Goal: Information Seeking & Learning: Check status

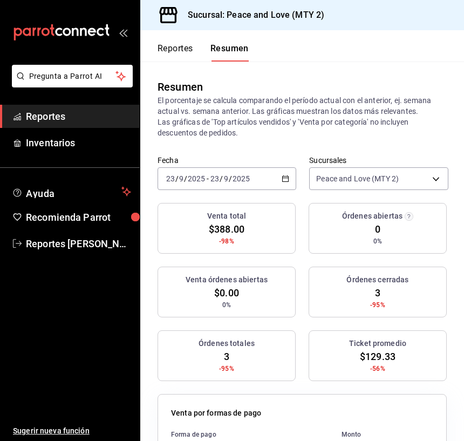
click at [174, 49] on button "Reportes" at bounding box center [176, 52] width 36 height 18
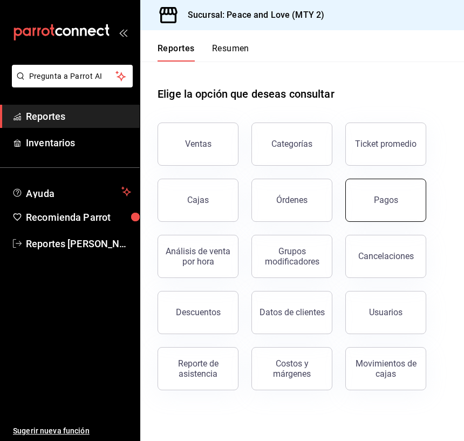
click at [386, 189] on button "Pagos" at bounding box center [385, 200] width 81 height 43
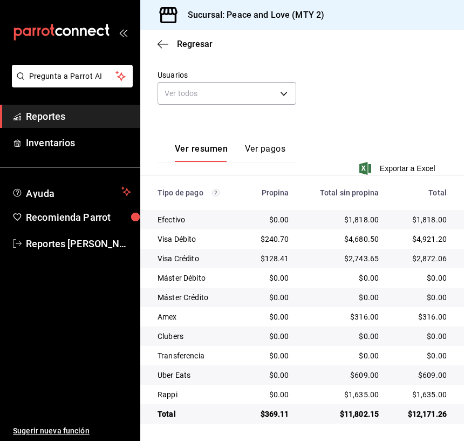
scroll to position [182, 0]
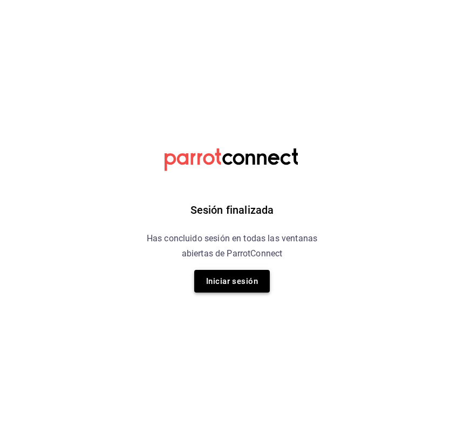
click at [263, 281] on button "Iniciar sesión" at bounding box center [232, 281] width 76 height 23
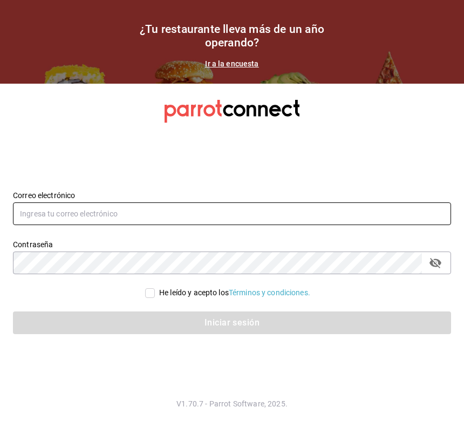
type input "[EMAIL_ADDRESS][DOMAIN_NAME]"
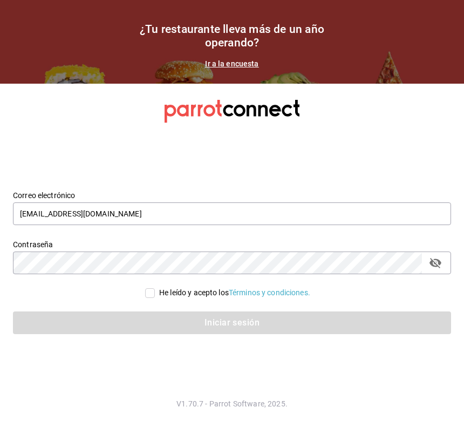
click at [146, 291] on input "He leído y acepto los Términos y condiciones." at bounding box center [150, 293] width 10 height 10
checkbox input "true"
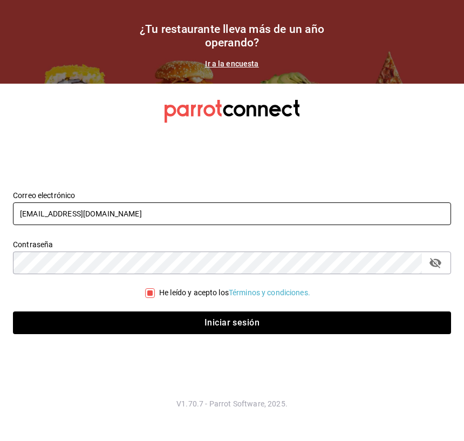
click at [135, 211] on input "[EMAIL_ADDRESS][DOMAIN_NAME]" at bounding box center [232, 213] width 438 height 23
type input "[EMAIL_ADDRESS][DOMAIN_NAME]"
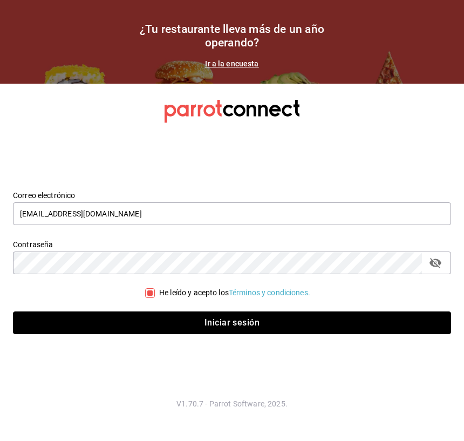
click at [158, 316] on button "Iniciar sesión" at bounding box center [232, 322] width 438 height 23
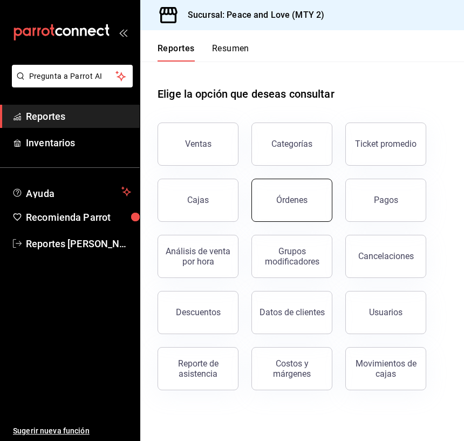
click at [302, 209] on button "Órdenes" at bounding box center [291, 200] width 81 height 43
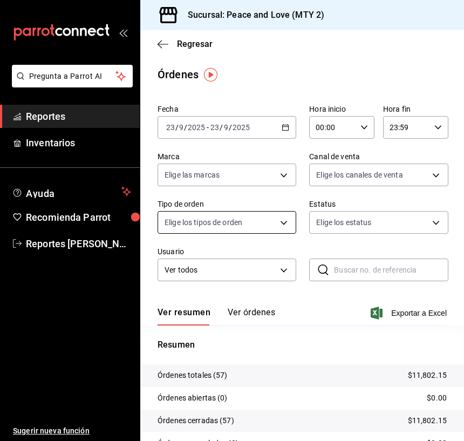
click at [242, 219] on body "Pregunta a Parrot AI Reportes Inventarios Ayuda Recomienda Parrot Reportes [PER…" at bounding box center [232, 220] width 464 height 441
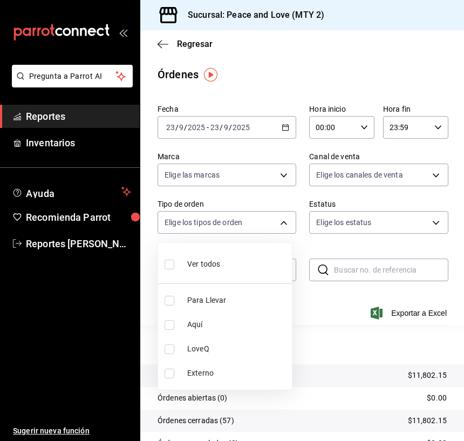
click at [300, 241] on div at bounding box center [232, 220] width 464 height 441
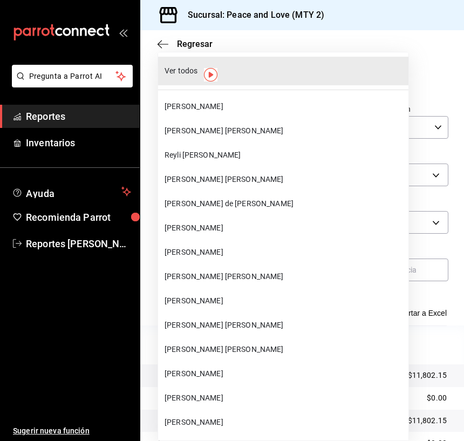
click at [242, 277] on body "Pregunta a Parrot AI Reportes Inventarios Ayuda Recomienda Parrot Reportes [PER…" at bounding box center [232, 220] width 464 height 441
click at [323, 248] on div at bounding box center [232, 220] width 464 height 441
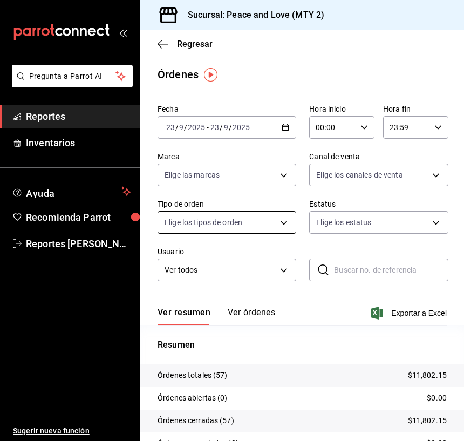
click at [248, 229] on body "Pregunta a Parrot AI Reportes Inventarios Ayuda Recomienda Parrot Reportes [PER…" at bounding box center [232, 220] width 464 height 441
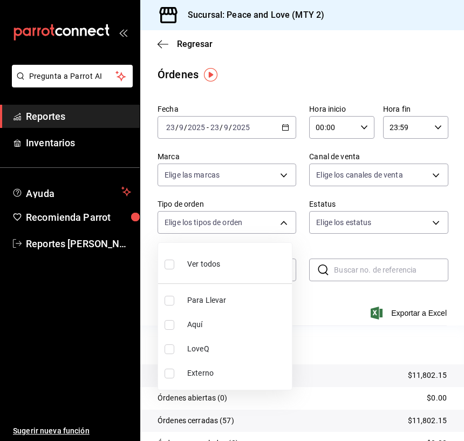
click at [303, 243] on div at bounding box center [232, 220] width 464 height 441
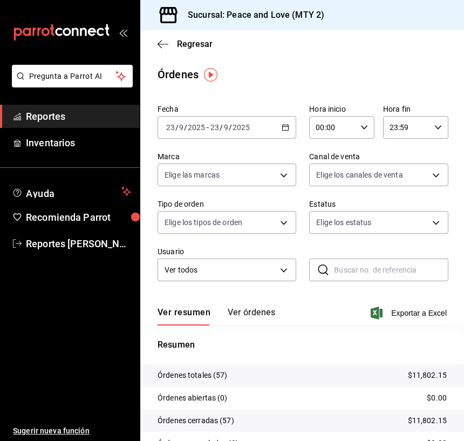
click at [160, 51] on div "Regresar" at bounding box center [302, 44] width 324 height 28
click at [166, 44] on icon "button" at bounding box center [163, 44] width 11 height 1
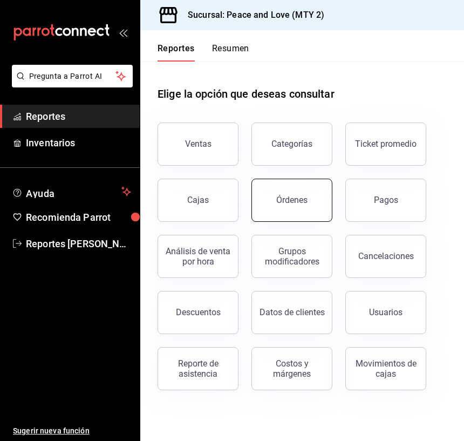
click at [270, 190] on button "Órdenes" at bounding box center [291, 200] width 81 height 43
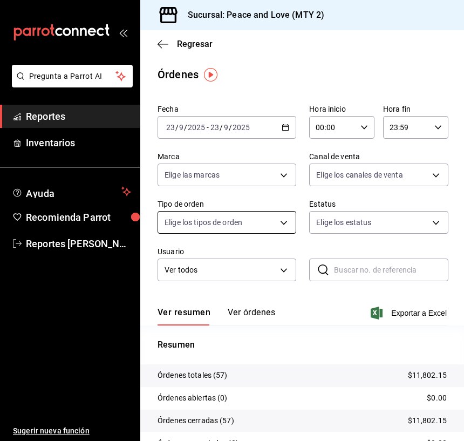
click at [273, 226] on body "Pregunta a Parrot AI Reportes Inventarios Ayuda Recomienda Parrot Reportes [PER…" at bounding box center [232, 220] width 464 height 441
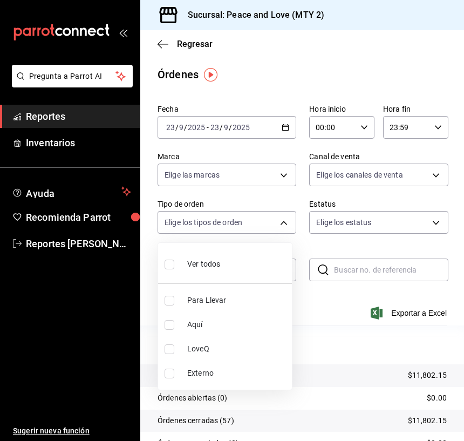
click at [285, 180] on div at bounding box center [232, 220] width 464 height 441
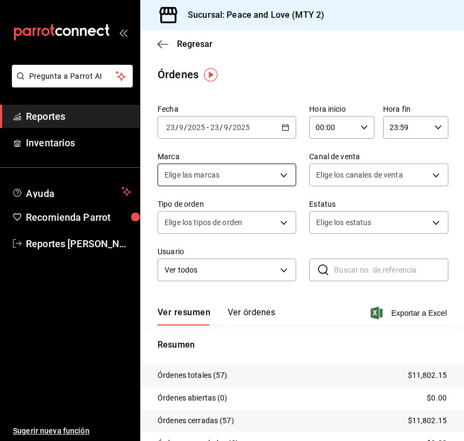
click at [278, 176] on body "Pregunta a Parrot AI Reportes Inventarios Ayuda Recomienda Parrot Reportes [PER…" at bounding box center [232, 220] width 464 height 441
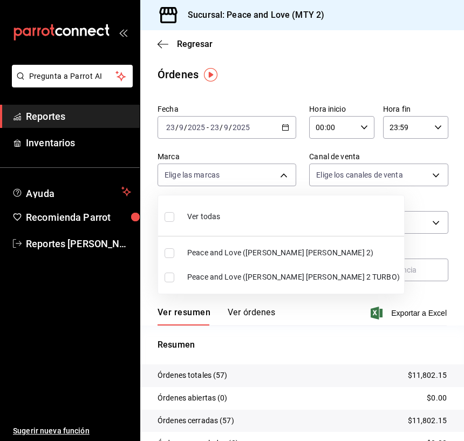
click at [349, 291] on div at bounding box center [232, 220] width 464 height 441
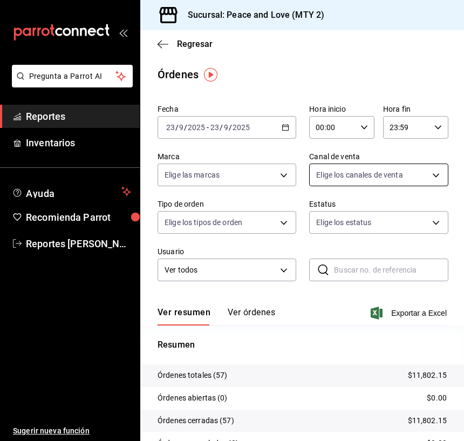
click at [434, 178] on body "Pregunta a Parrot AI Reportes Inventarios Ayuda Recomienda Parrot Reportes [PER…" at bounding box center [232, 220] width 464 height 441
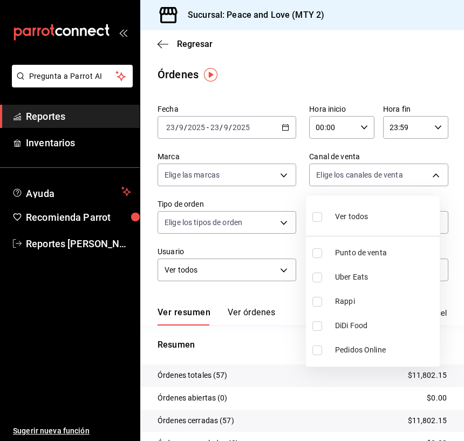
click at [390, 284] on li "Uber Eats" at bounding box center [373, 277] width 134 height 24
type input "UBER_EATS"
checkbox input "true"
click at [344, 308] on li "Rappi" at bounding box center [373, 301] width 134 height 24
type input "UBER_EATS,RAPPI"
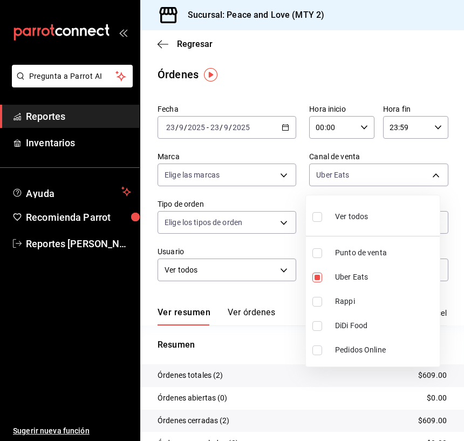
checkbox input "true"
click at [364, 280] on span "Uber Eats" at bounding box center [385, 276] width 100 height 11
type input "RAPPI"
checkbox input "false"
click at [445, 262] on div at bounding box center [232, 220] width 464 height 441
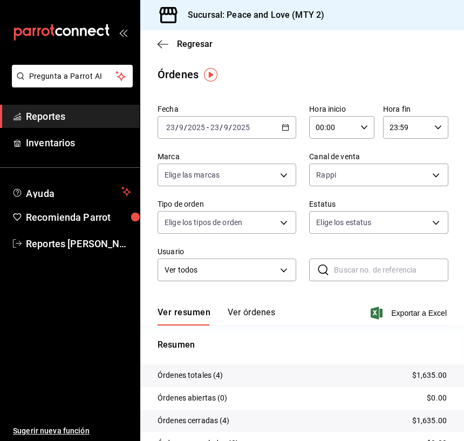
click at [164, 38] on div "Regresar" at bounding box center [302, 44] width 324 height 28
click at [164, 43] on icon "button" at bounding box center [163, 44] width 11 height 10
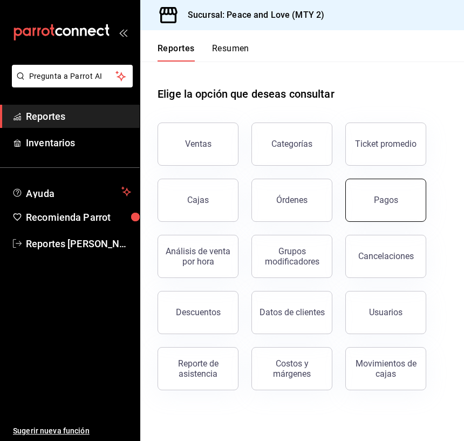
click at [350, 192] on button "Pagos" at bounding box center [385, 200] width 81 height 43
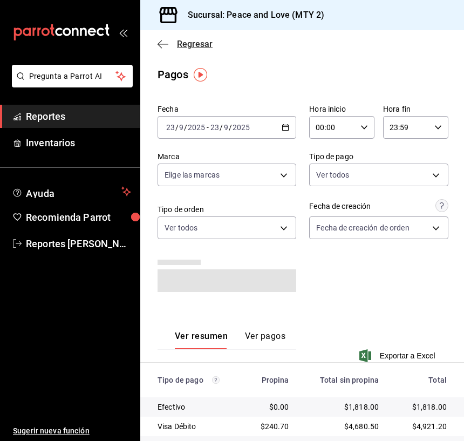
click at [158, 46] on icon "button" at bounding box center [163, 44] width 11 height 10
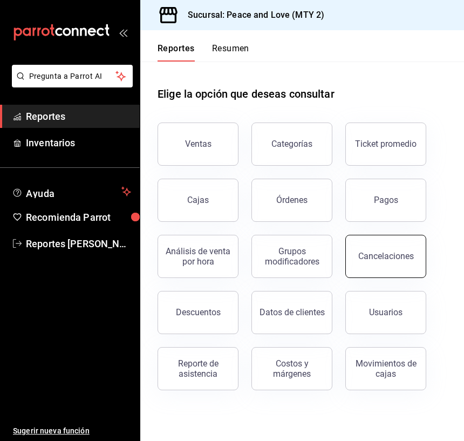
click at [383, 251] on button "Cancelaciones" at bounding box center [385, 256] width 81 height 43
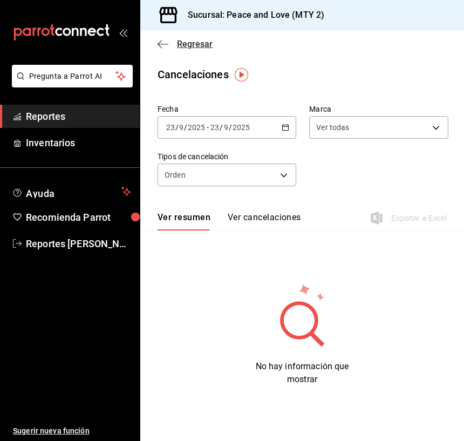
click at [162, 45] on icon "button" at bounding box center [163, 44] width 11 height 10
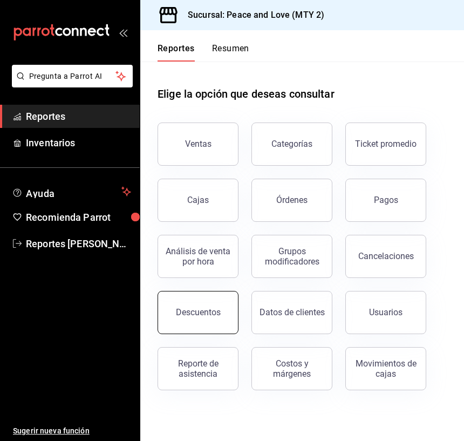
click at [231, 312] on button "Descuentos" at bounding box center [198, 312] width 81 height 43
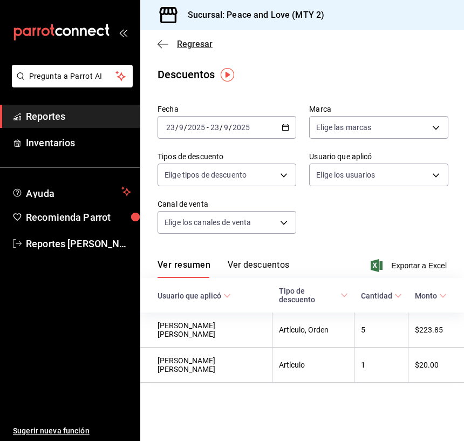
click at [163, 46] on icon "button" at bounding box center [163, 44] width 11 height 10
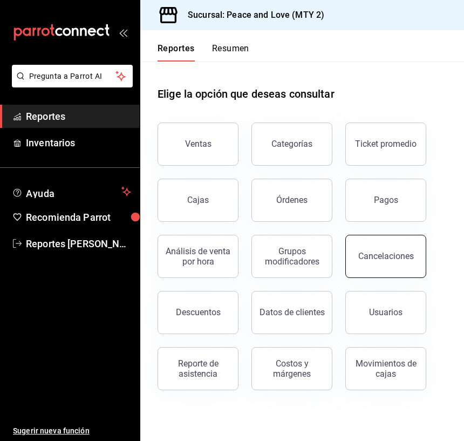
click at [380, 259] on div "Cancelaciones" at bounding box center [386, 256] width 56 height 10
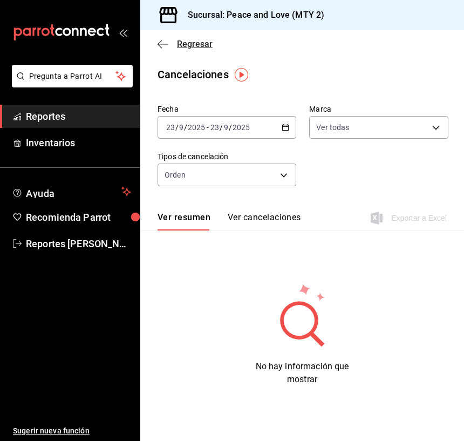
click at [169, 47] on span "Regresar" at bounding box center [185, 44] width 55 height 10
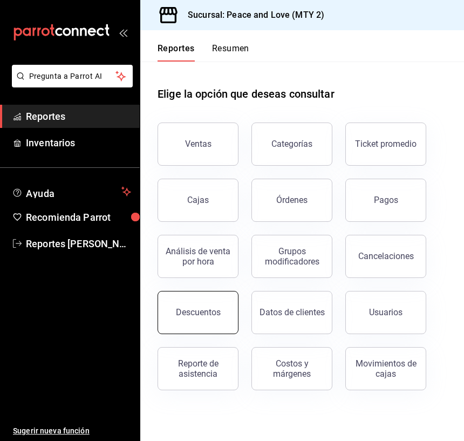
click at [202, 297] on button "Descuentos" at bounding box center [198, 312] width 81 height 43
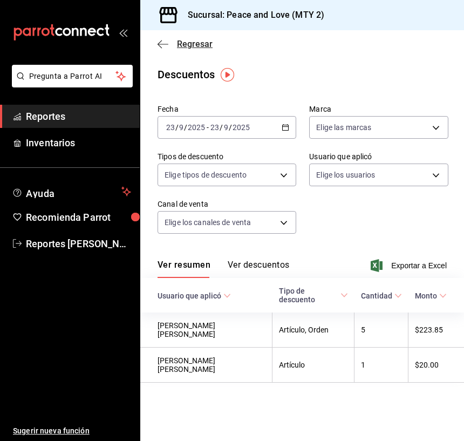
click at [161, 49] on icon "button" at bounding box center [163, 44] width 11 height 10
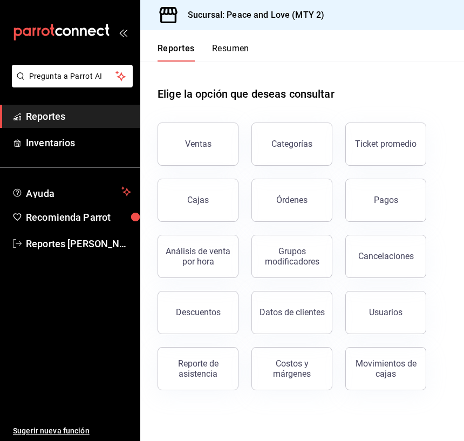
click at [301, 223] on div "Grupos modificadores" at bounding box center [285, 250] width 94 height 56
click at [299, 213] on button "Órdenes" at bounding box center [291, 200] width 81 height 43
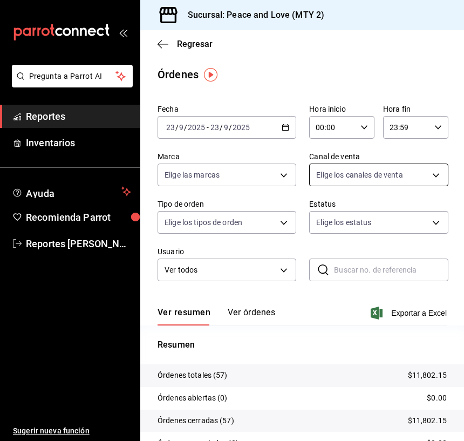
click at [398, 172] on body "Pregunta a Parrot AI Reportes Inventarios Ayuda Recomienda Parrot Reportes [PER…" at bounding box center [232, 220] width 464 height 441
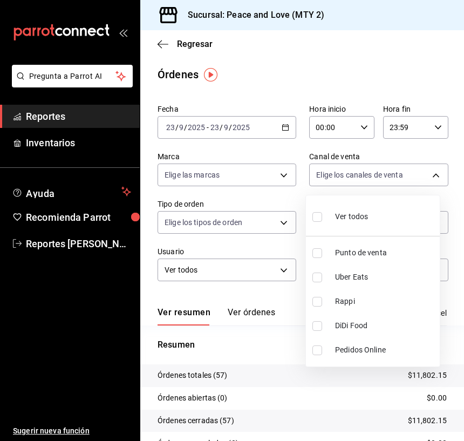
click at [363, 273] on span "Uber Eats" at bounding box center [385, 276] width 100 height 11
type input "UBER_EATS"
checkbox input "true"
drag, startPoint x: 330, startPoint y: 282, endPoint x: 329, endPoint y: 292, distance: 10.8
click at [331, 281] on li "Uber Eats" at bounding box center [373, 277] width 134 height 24
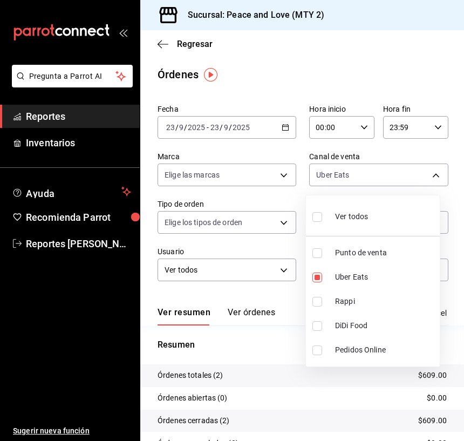
checkbox input "false"
click at [336, 299] on span "Rappi" at bounding box center [385, 301] width 100 height 11
type input "RAPPI"
checkbox input "true"
click at [269, 67] on div at bounding box center [232, 220] width 464 height 441
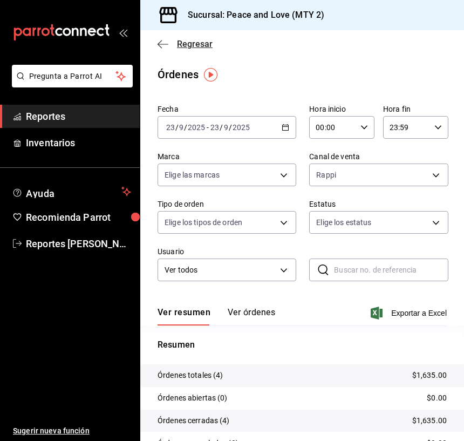
click at [163, 47] on icon "button" at bounding box center [163, 44] width 11 height 10
